Goal: Information Seeking & Learning: Learn about a topic

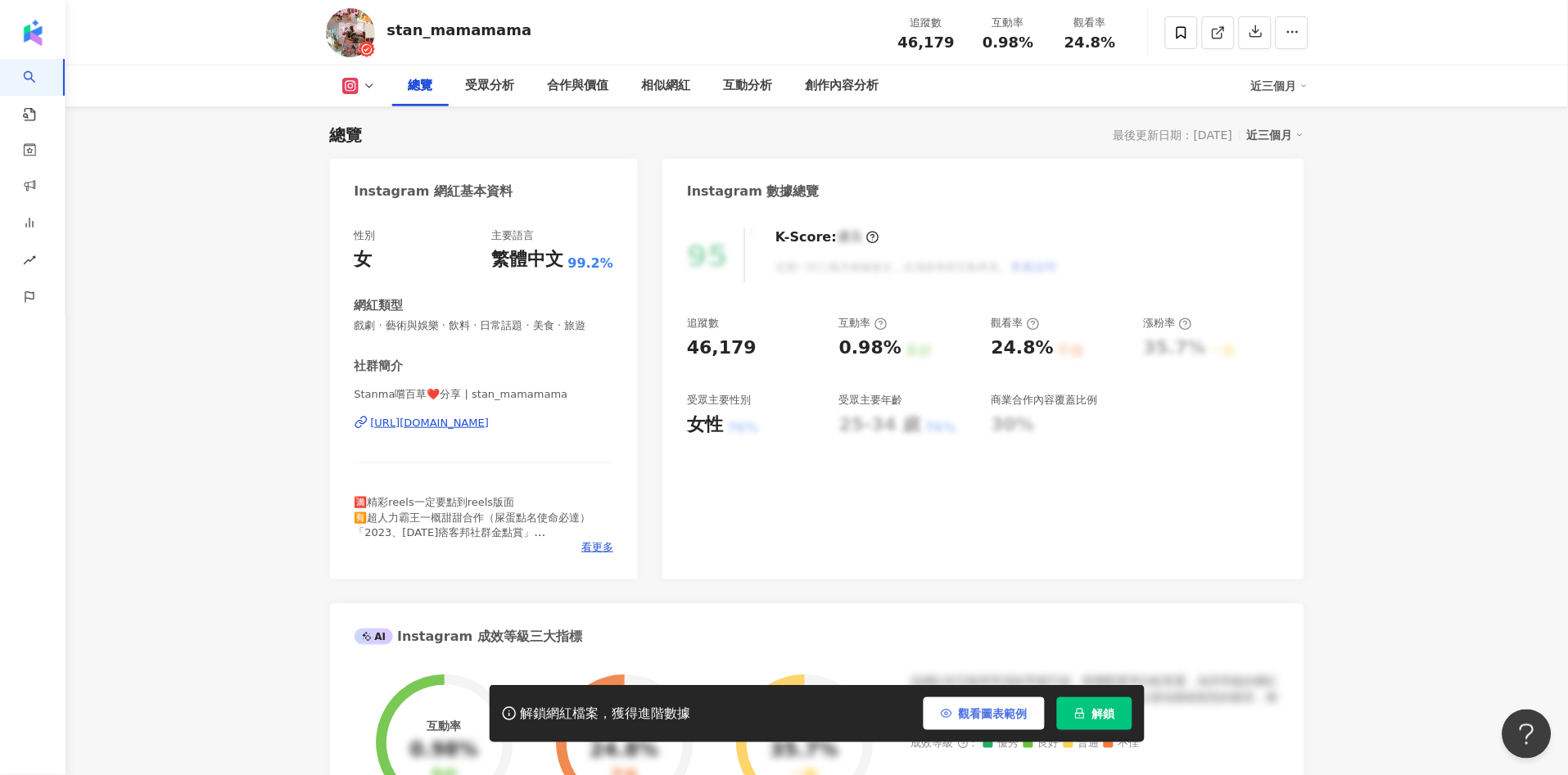
click at [998, 711] on span "觀看圖表範例" at bounding box center [993, 713] width 69 height 13
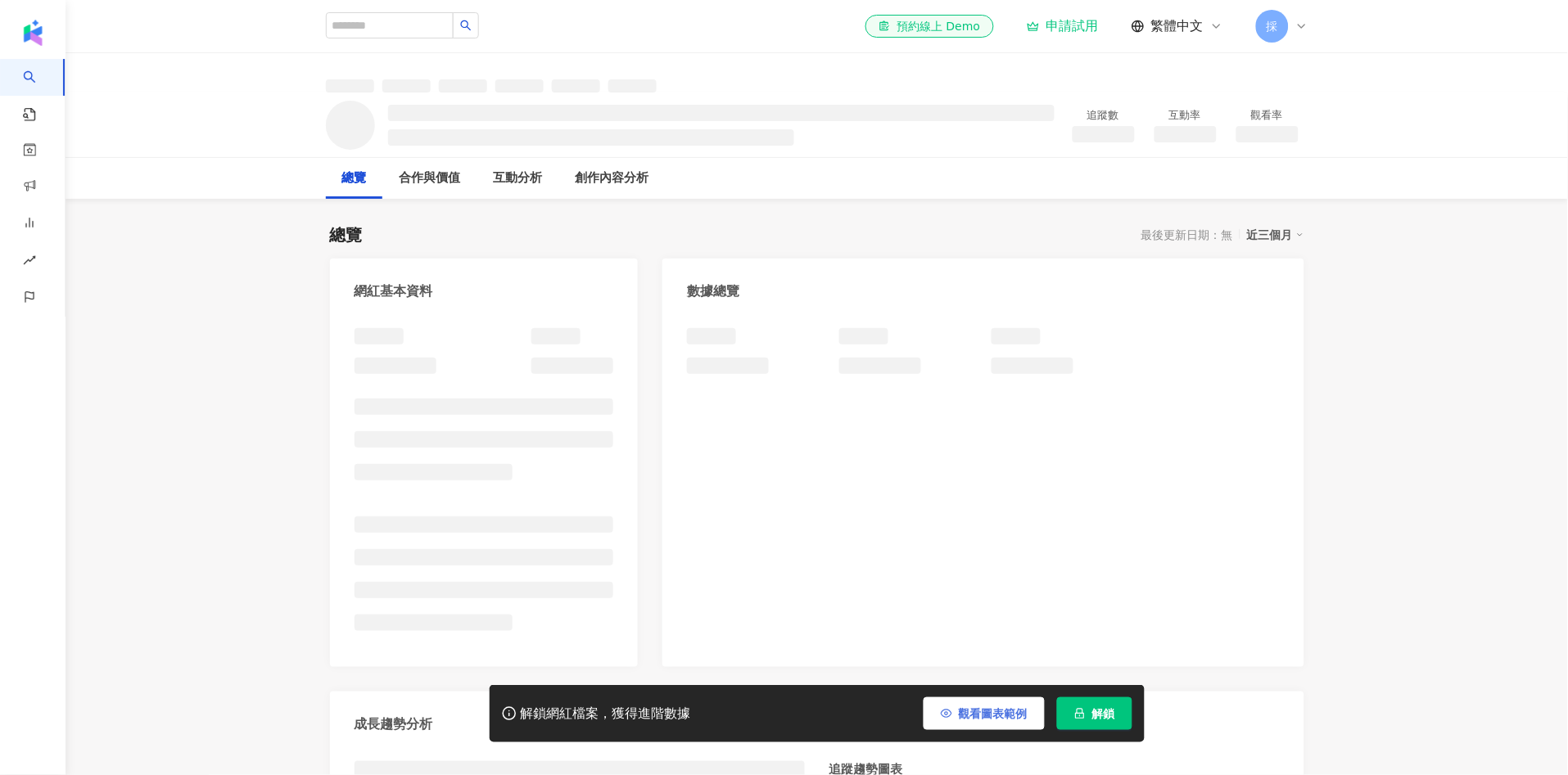
click at [984, 714] on span "觀看圖表範例" at bounding box center [993, 713] width 69 height 13
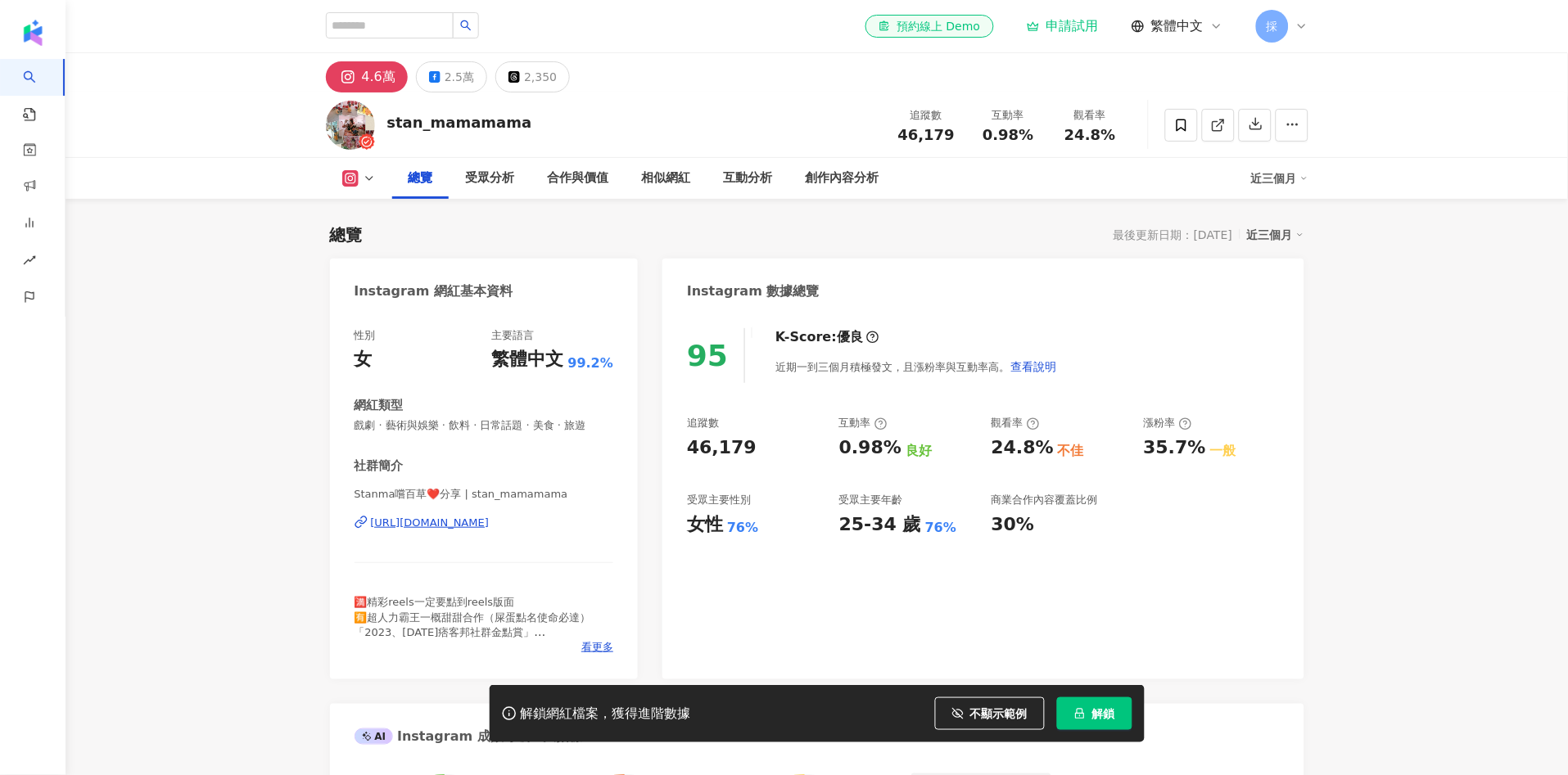
scroll to position [100, 0]
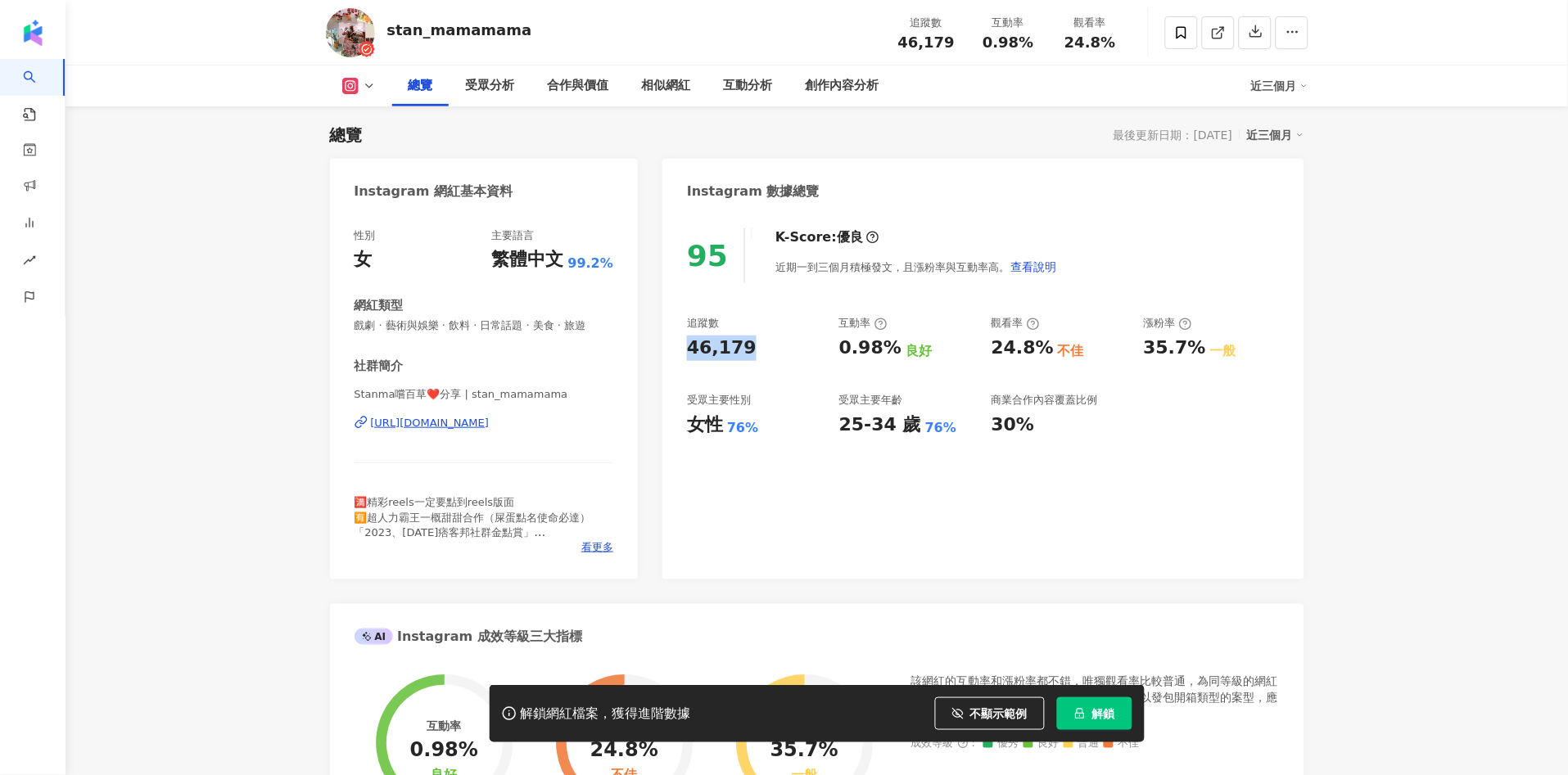
drag, startPoint x: 689, startPoint y: 344, endPoint x: 517, endPoint y: 10, distance: 375.7
click at [743, 342] on div "46,179" at bounding box center [722, 348] width 69 height 25
copy div "46,179"
drag, startPoint x: 738, startPoint y: 429, endPoint x: 506, endPoint y: 67, distance: 430.0
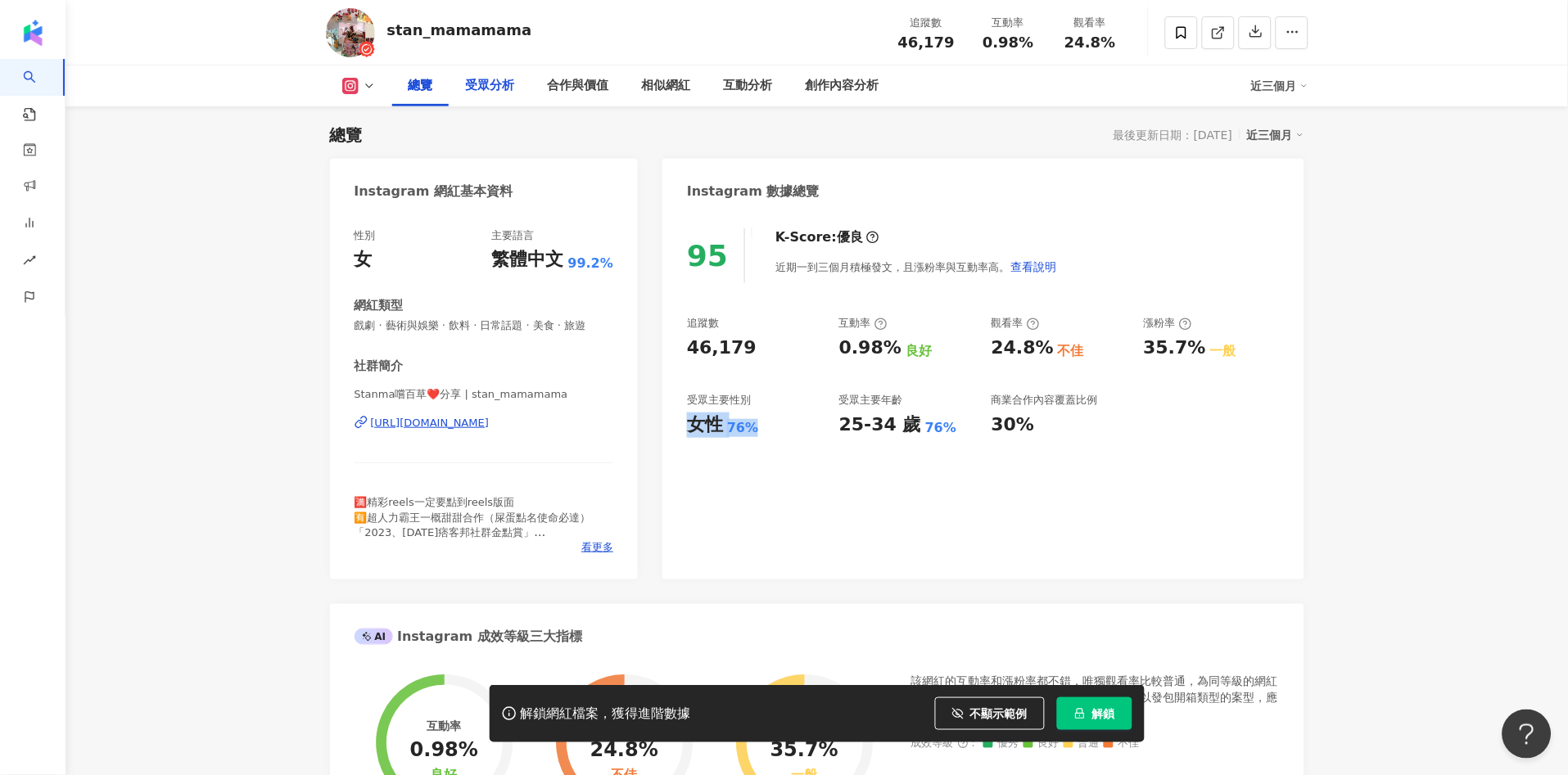
click at [755, 426] on div "女性 76%" at bounding box center [755, 425] width 136 height 25
copy div "女性 76%"
drag, startPoint x: 834, startPoint y: 348, endPoint x: 896, endPoint y: 347, distance: 62.0
click at [896, 347] on div "追蹤數 46,179 互動率 0.98% 良好 觀看率 24.8% 不佳 漲粉率 35.7% 一般 受眾主要性別 女性 76% 受眾主要年齡 25-34 歲 …" at bounding box center [983, 376] width 592 height 121
copy div "0.98%"
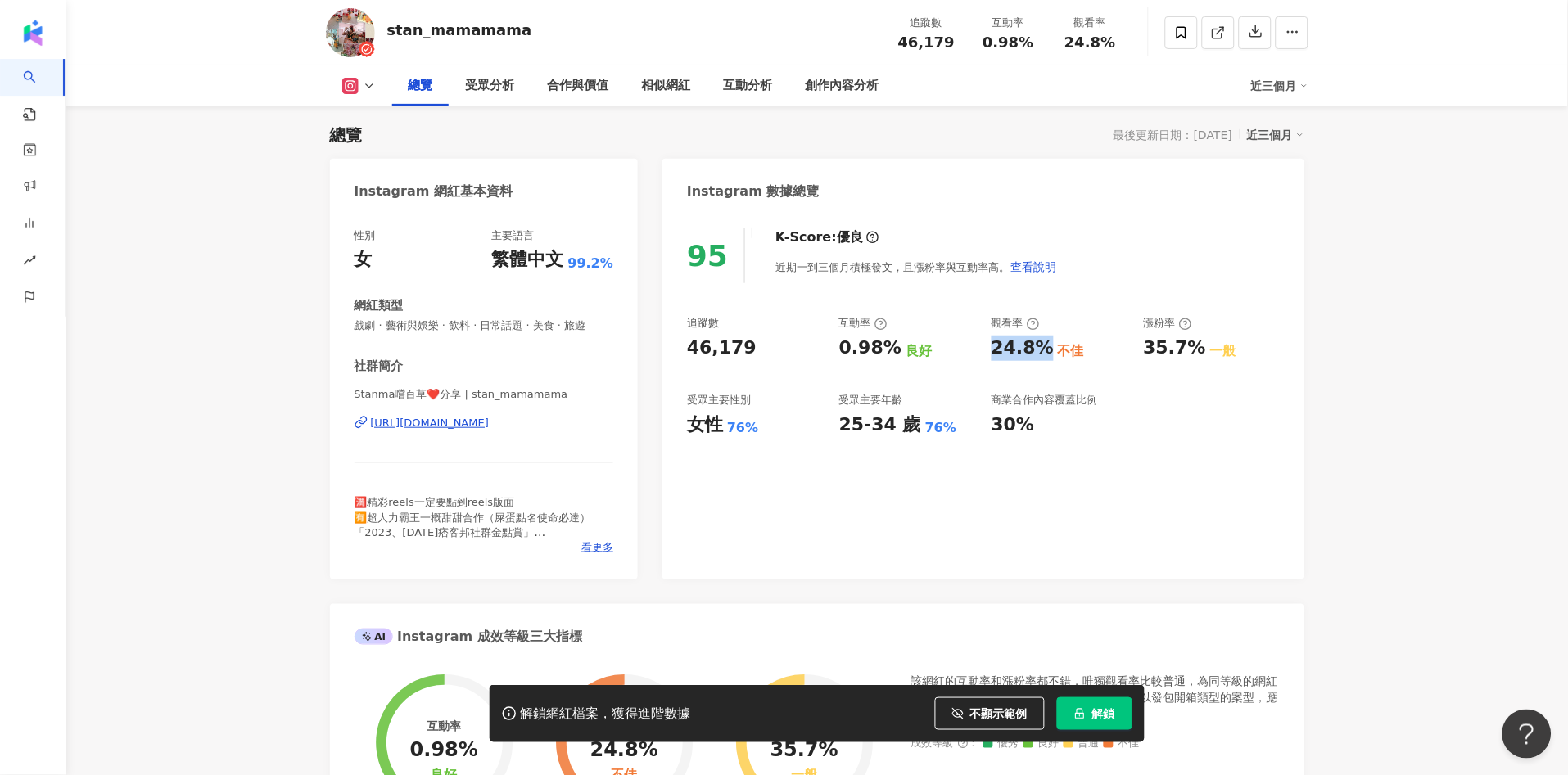
drag, startPoint x: 1006, startPoint y: 348, endPoint x: 1040, endPoint y: 346, distance: 34.1
click at [1040, 346] on div "追蹤數 46,179 互動率 0.98% 良好 觀看率 24.8% 不佳 漲粉率 35.7% 一般 受眾主要性別 女性 76% 受眾主要年齡 25-34 歲 …" at bounding box center [983, 376] width 592 height 121
copy div "24.8%"
click at [814, 87] on div "創作內容分析" at bounding box center [842, 86] width 74 height 20
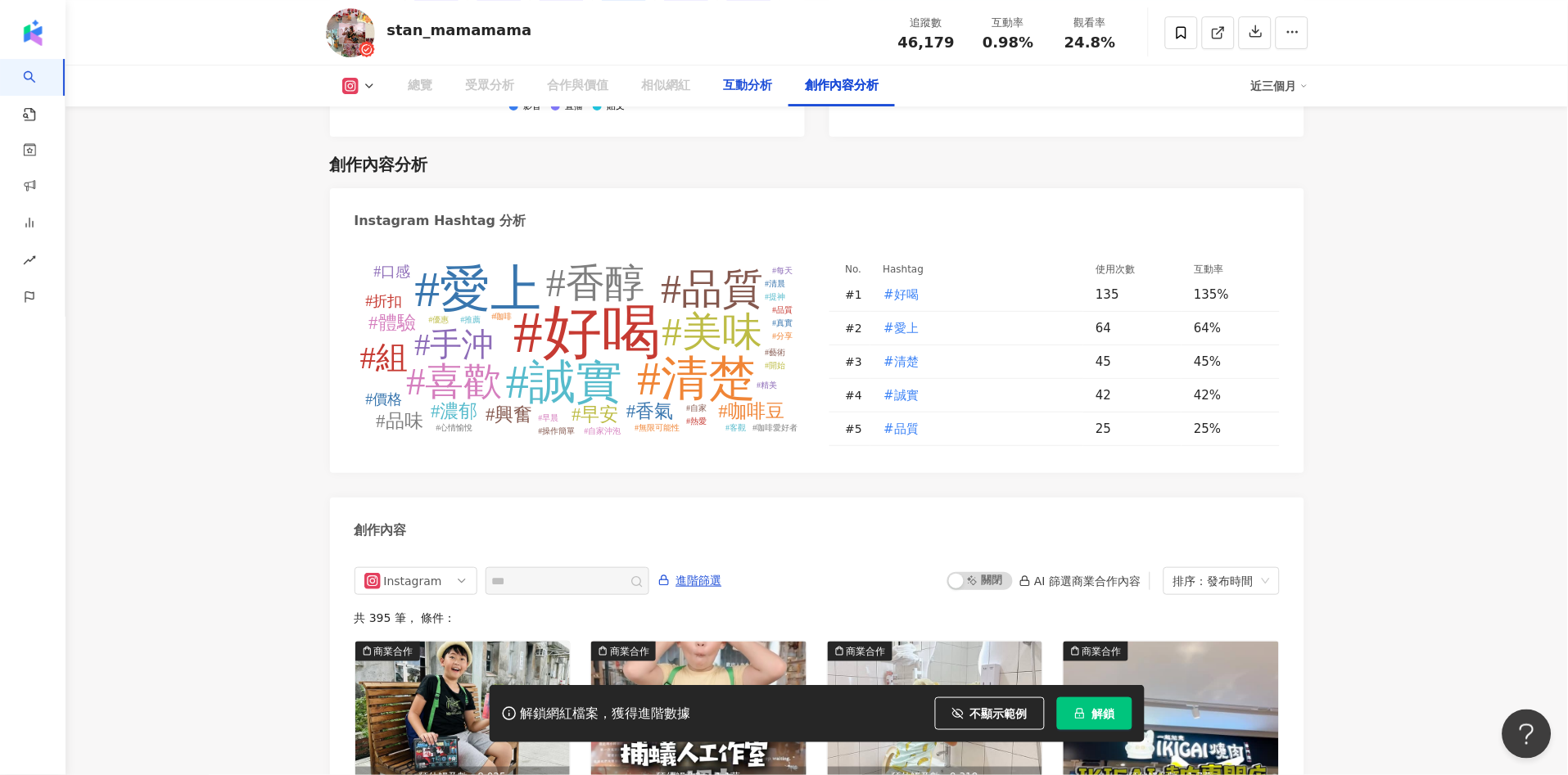
click at [735, 96] on div "互動分析" at bounding box center [748, 86] width 82 height 41
click at [751, 86] on div "互動分析" at bounding box center [748, 86] width 49 height 20
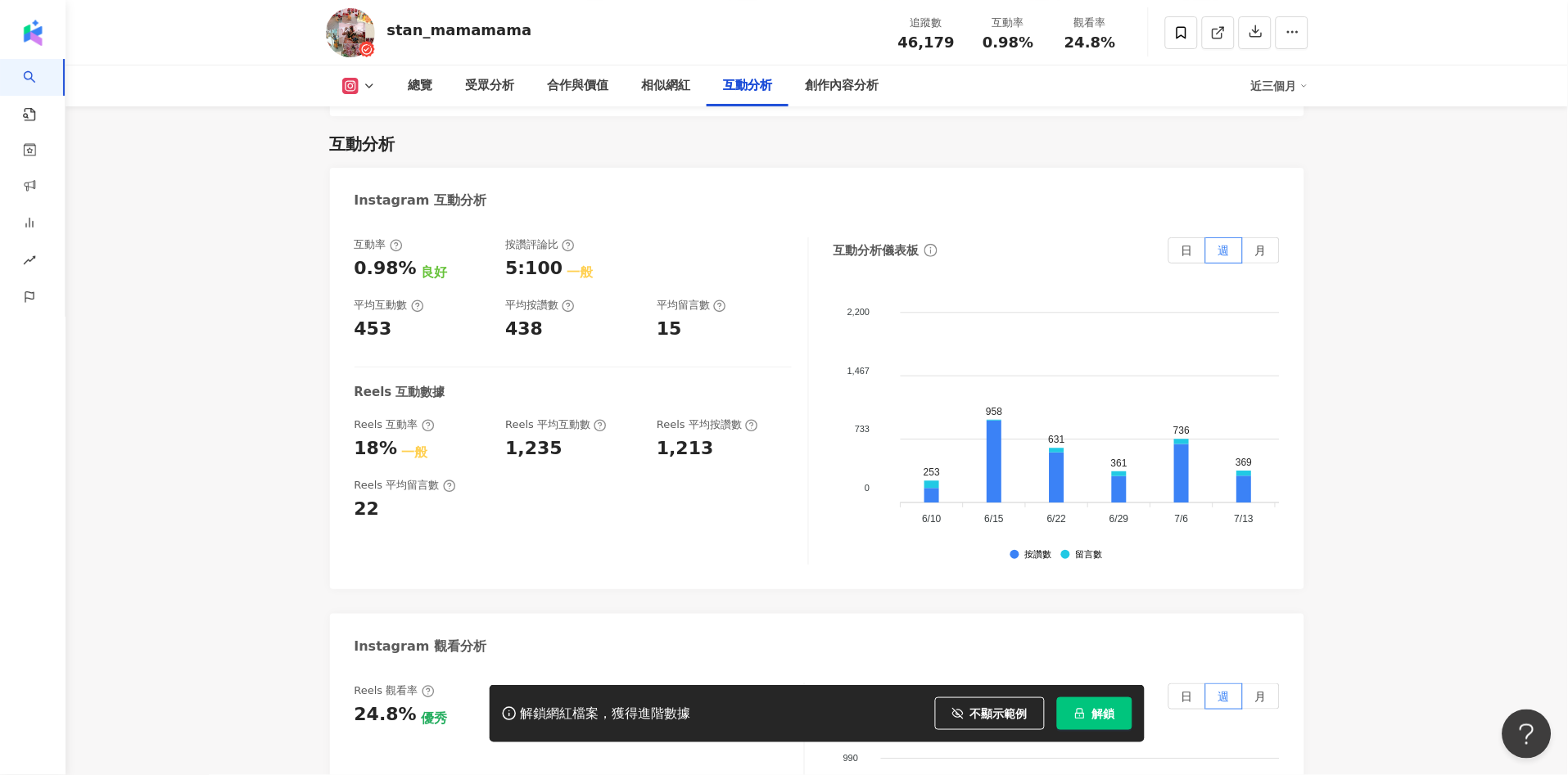
scroll to position [3258, 0]
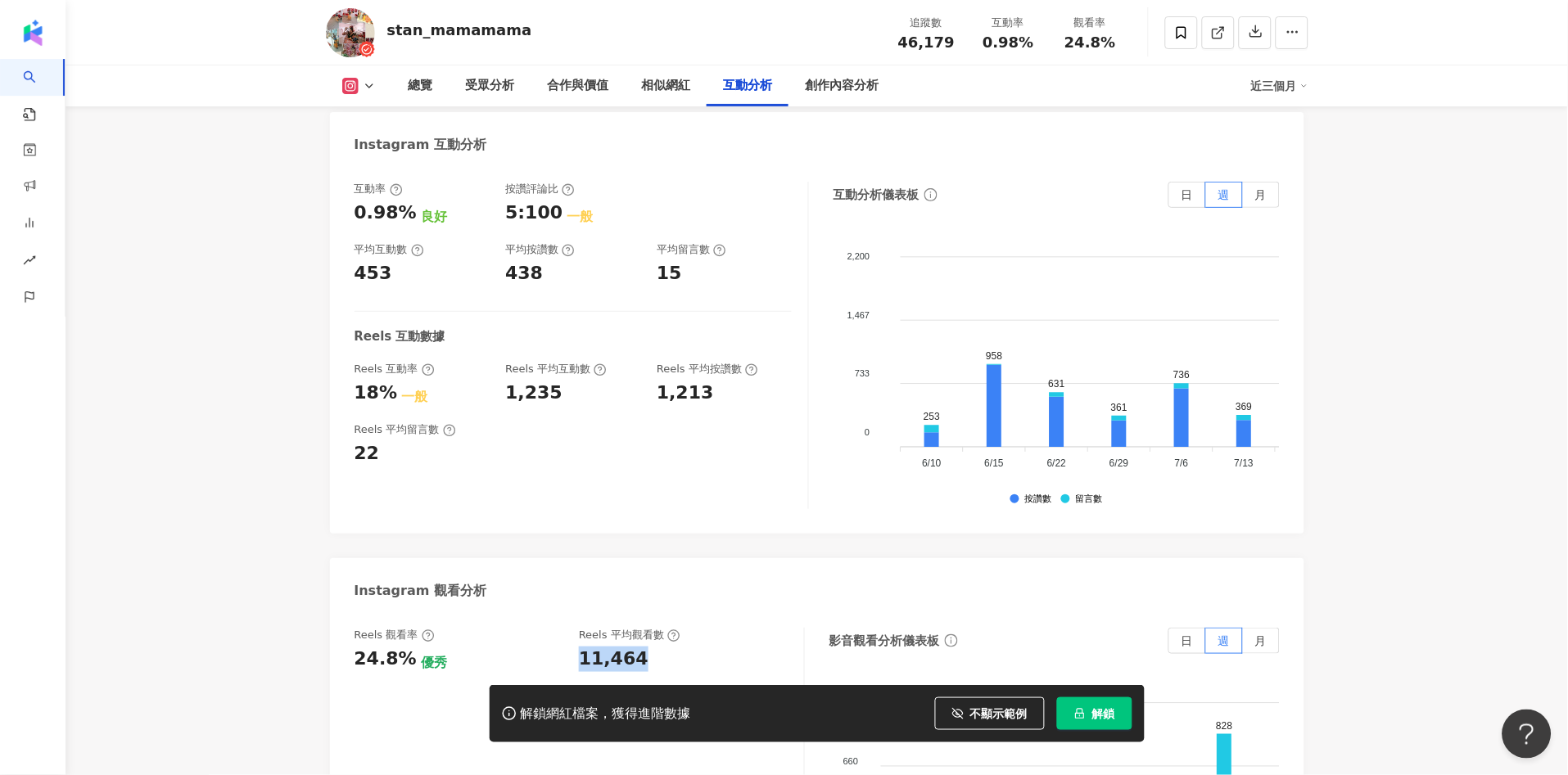
drag, startPoint x: 578, startPoint y: 618, endPoint x: 635, endPoint y: 615, distance: 57.1
click at [635, 628] on div "Reels 觀看率 24.8% 優秀 Reels 平均觀看數 11,464" at bounding box center [572, 649] width 434 height 44
copy div "11,464"
